Goal: Transaction & Acquisition: Purchase product/service

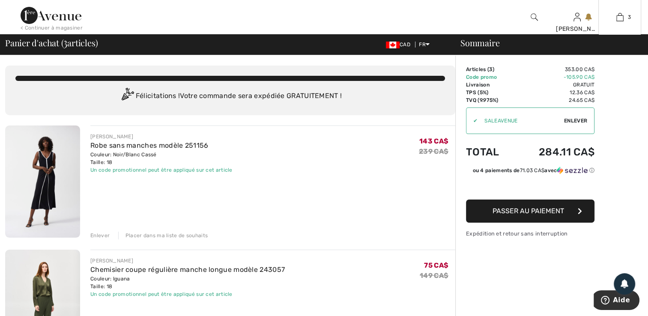
drag, startPoint x: 630, startPoint y: 18, endPoint x: 630, endPoint y: 5, distance: 12.8
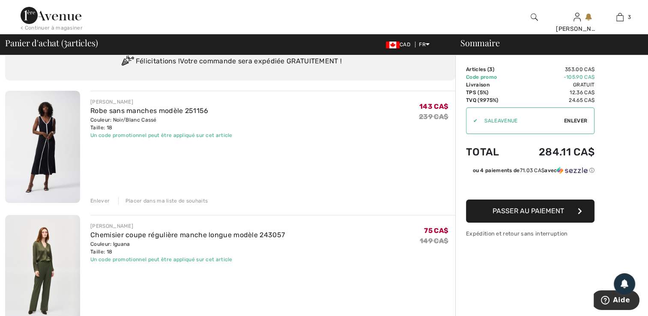
scroll to position [26, 0]
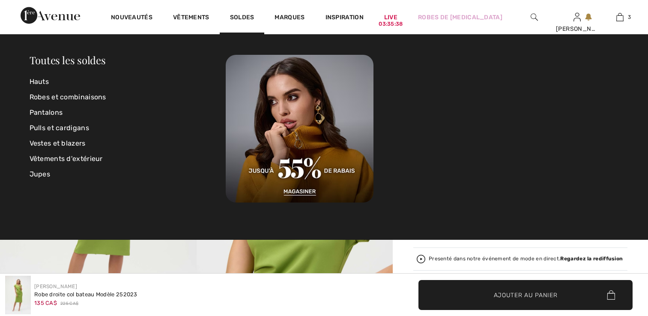
checkbox input "true"
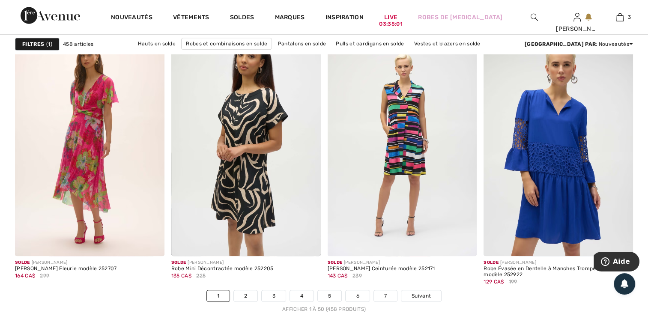
scroll to position [3978, 0]
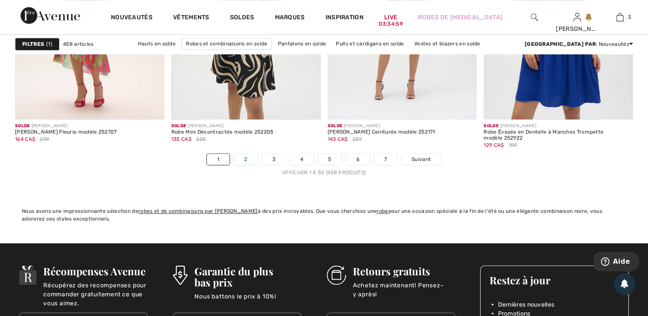
click at [249, 156] on link "2" at bounding box center [246, 159] width 24 height 11
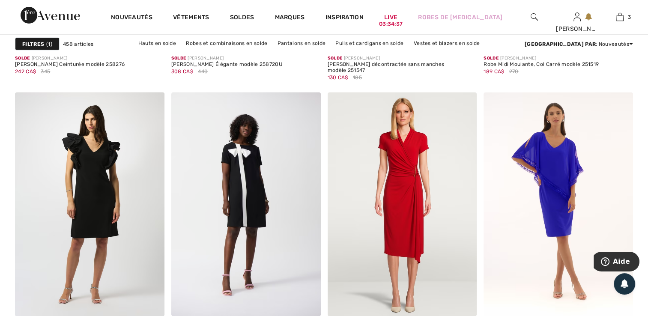
scroll to position [1761, 0]
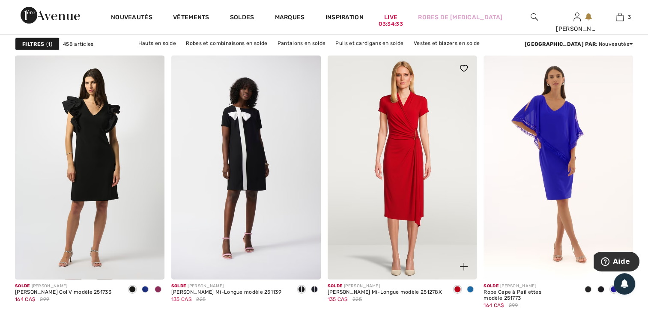
click at [469, 289] on span at bounding box center [470, 289] width 7 height 7
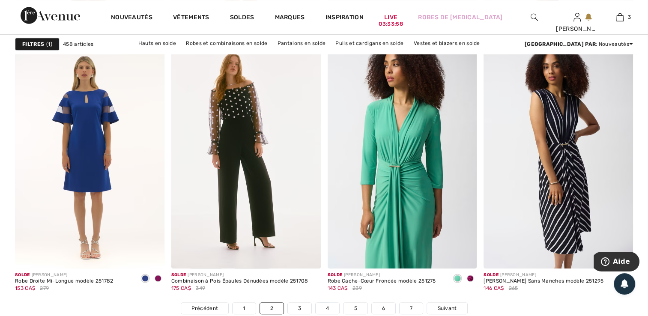
scroll to position [3954, 0]
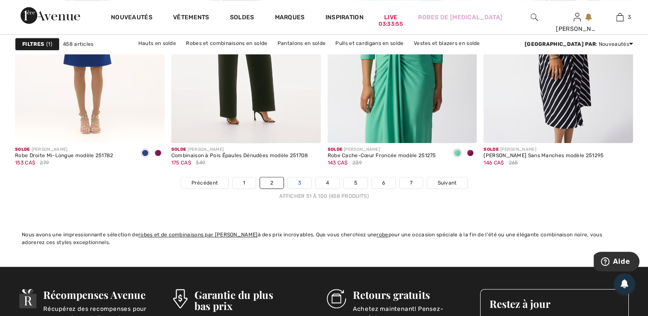
click at [302, 181] on link "3" at bounding box center [300, 182] width 24 height 11
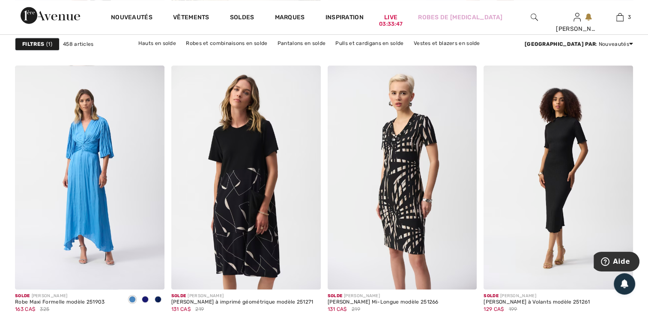
scroll to position [642, 0]
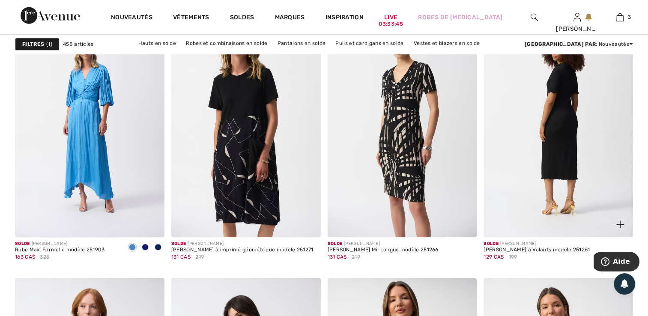
click at [550, 122] on img at bounding box center [558, 125] width 149 height 224
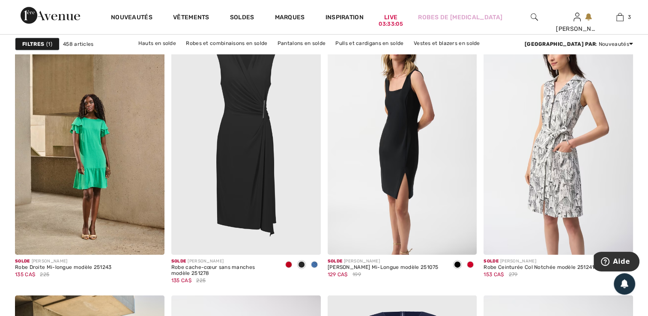
scroll to position [2698, 0]
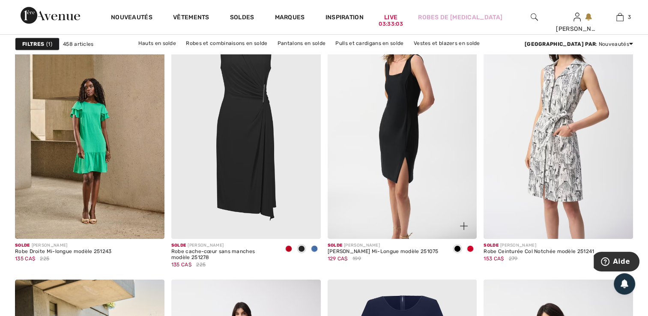
click at [385, 136] on img at bounding box center [402, 127] width 149 height 224
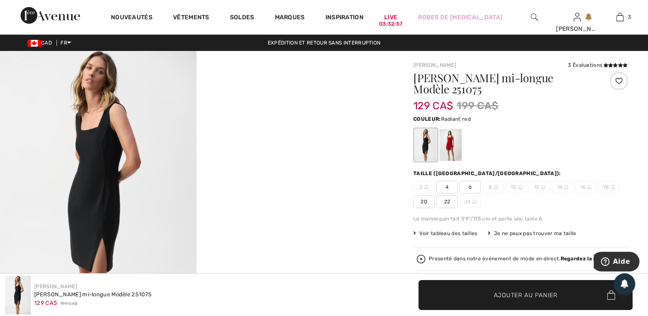
click at [446, 141] on div at bounding box center [450, 145] width 22 height 32
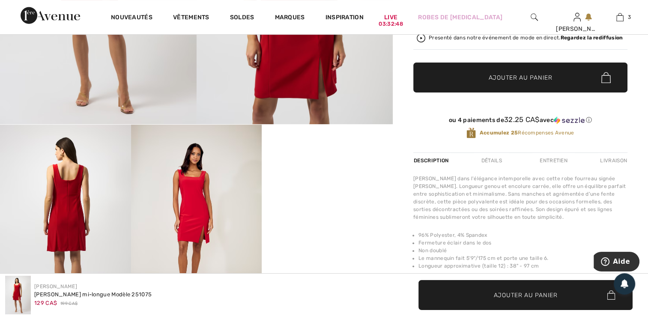
scroll to position [235, 0]
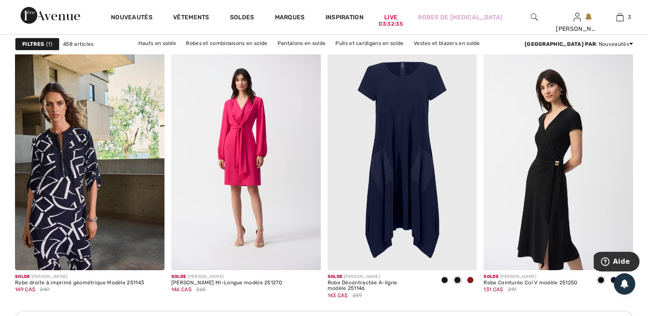
scroll to position [2962, 0]
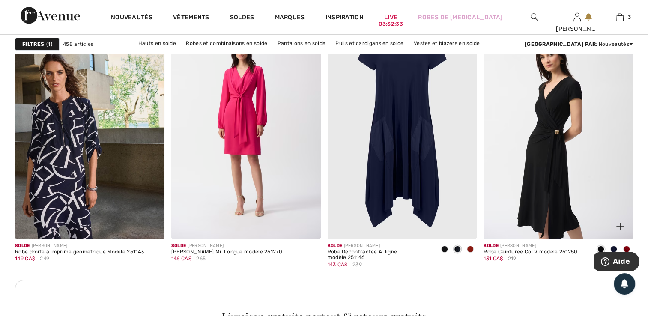
click at [627, 248] on span at bounding box center [626, 249] width 7 height 7
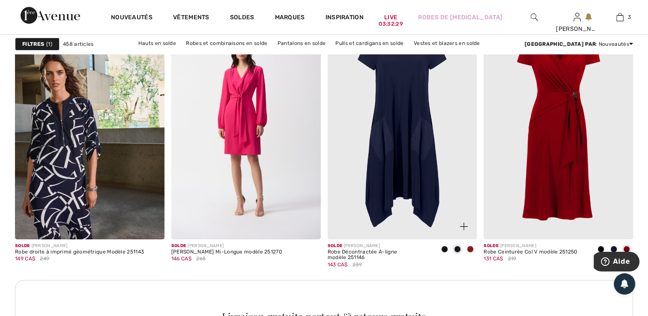
click at [471, 248] on span at bounding box center [470, 249] width 7 height 7
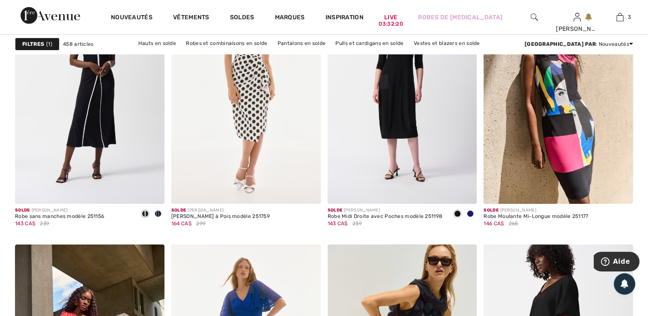
scroll to position [3275, 0]
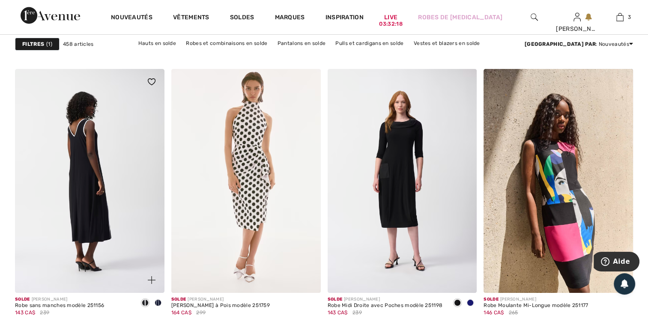
click at [73, 187] on img at bounding box center [89, 181] width 149 height 224
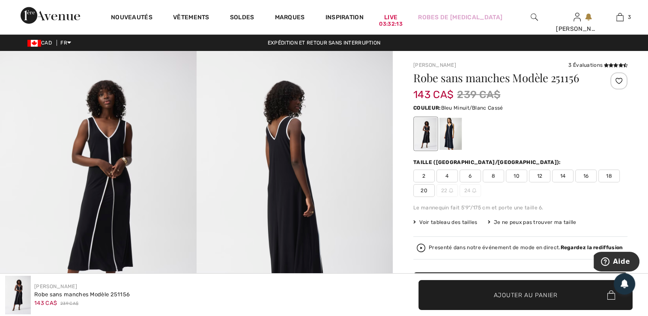
click at [452, 143] on div at bounding box center [450, 134] width 22 height 32
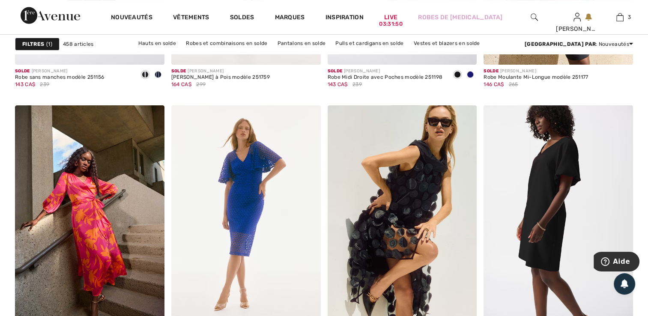
scroll to position [3571, 0]
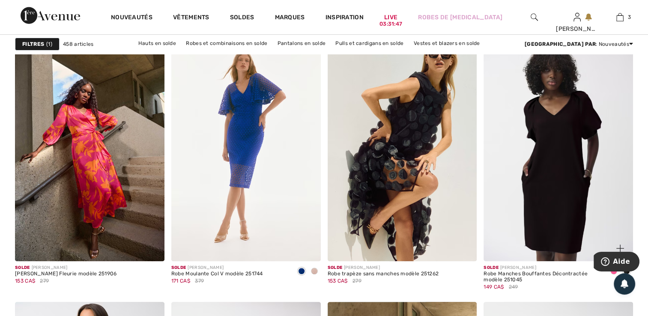
click at [541, 159] on img at bounding box center [558, 149] width 149 height 224
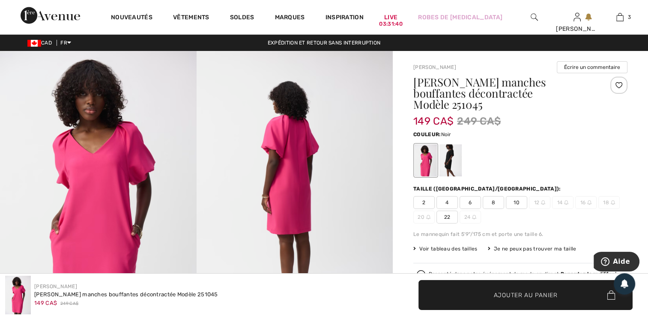
click at [446, 160] on div at bounding box center [450, 160] width 22 height 32
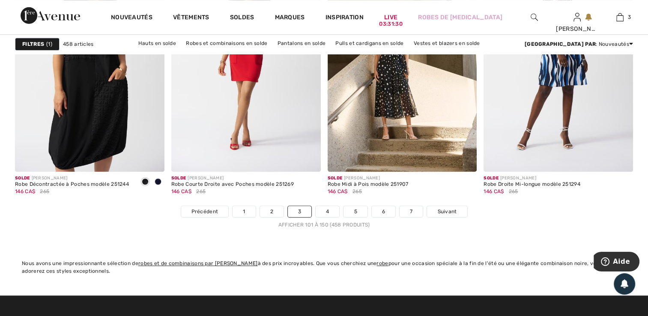
scroll to position [3989, 0]
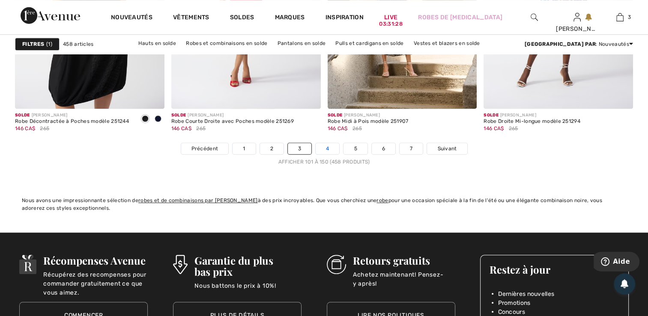
click at [324, 152] on link "4" at bounding box center [328, 148] width 24 height 11
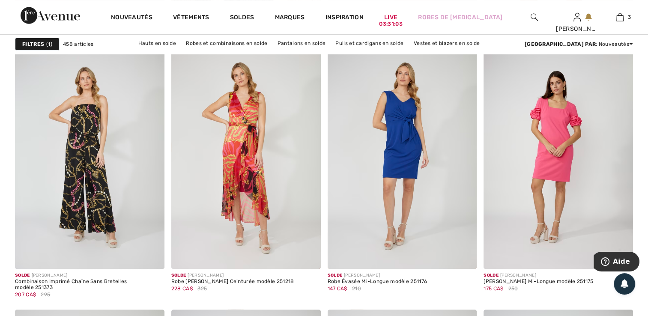
scroll to position [3711, 0]
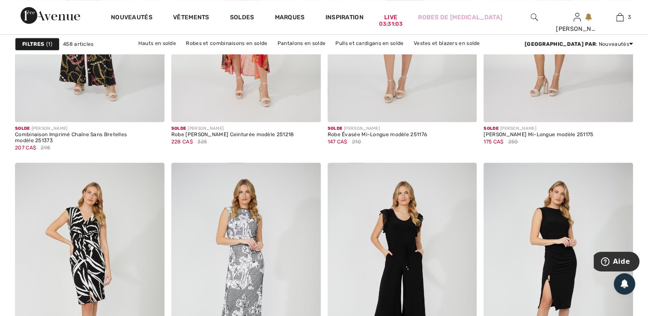
drag, startPoint x: 649, startPoint y: 102, endPoint x: 23, endPoint y: 0, distance: 634.5
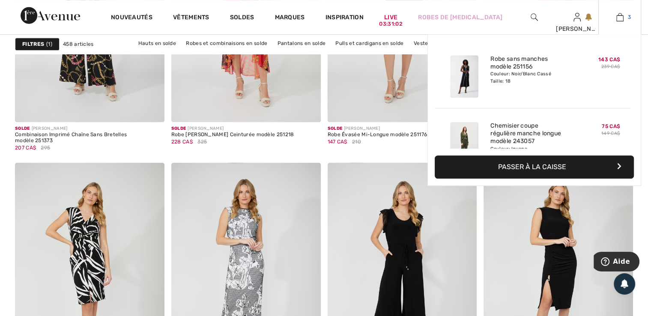
click at [618, 13] on img at bounding box center [619, 17] width 7 height 10
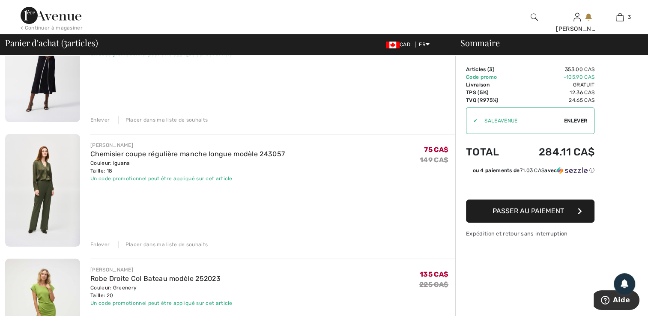
scroll to position [135, 0]
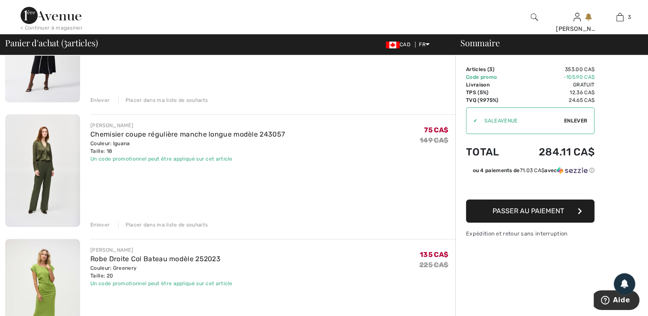
click at [538, 214] on span "Passer au paiement" at bounding box center [529, 211] width 72 height 8
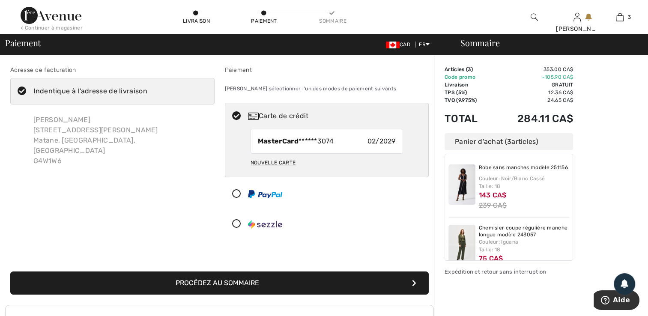
drag, startPoint x: 569, startPoint y: 207, endPoint x: 569, endPoint y: 218, distance: 10.3
click at [569, 218] on div "Robe sans manches modèle 251156 Couleur: Noir/Blanc Cassé Taille: 18 143 CA$ 23…" at bounding box center [509, 207] width 128 height 107
drag, startPoint x: 572, startPoint y: 208, endPoint x: 572, endPoint y: 218, distance: 10.3
click at [572, 218] on div "Robe sans manches modèle 251156 Couleur: Noir/Blanc Cassé Taille: 18 143 CA$ 23…" at bounding box center [509, 207] width 128 height 107
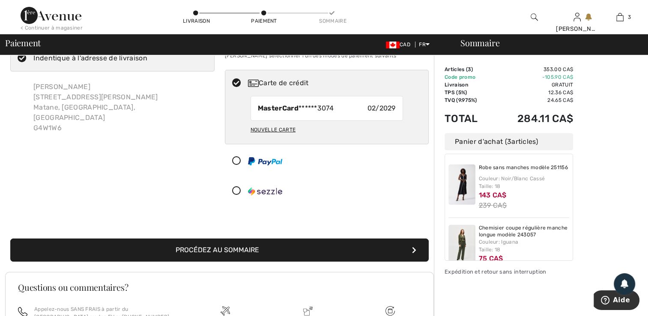
scroll to position [33, 0]
click at [318, 243] on button "Procédez au sommaire" at bounding box center [219, 250] width 418 height 23
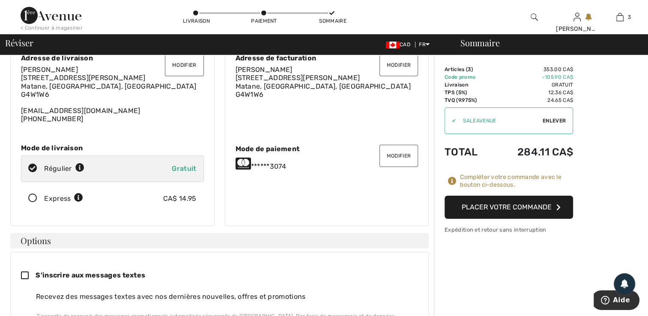
scroll to position [7, 0]
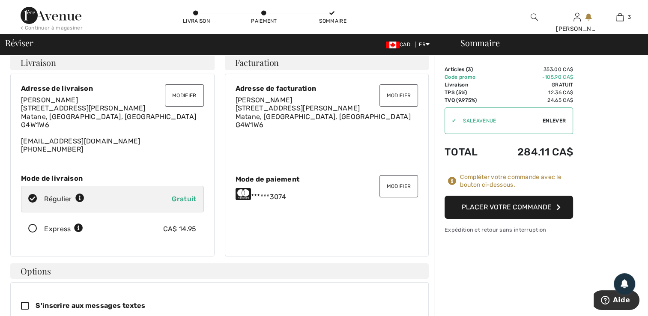
click at [485, 209] on button "Placer votre commande" at bounding box center [509, 207] width 128 height 23
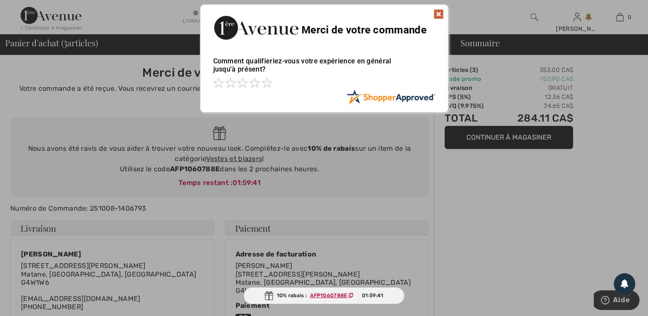
click at [436, 13] on img at bounding box center [438, 14] width 10 height 10
